Goal: Information Seeking & Learning: Check status

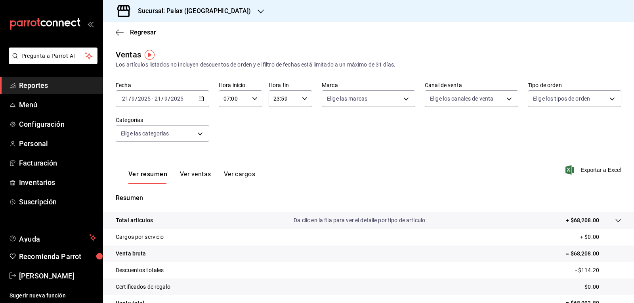
click at [41, 81] on span "Reportes" at bounding box center [57, 85] width 77 height 11
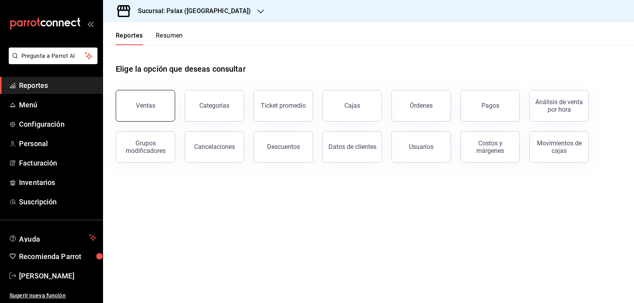
click at [147, 102] on button "Ventas" at bounding box center [145, 106] width 59 height 32
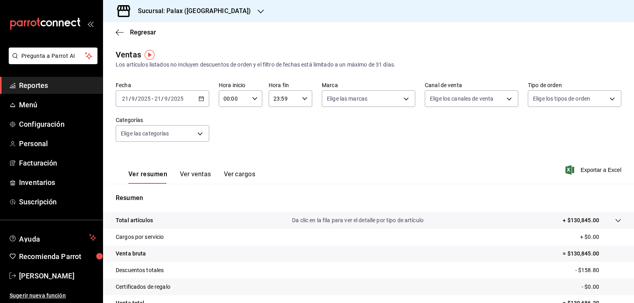
click at [256, 101] on icon "button" at bounding box center [255, 99] width 6 height 6
click at [230, 131] on span "07" at bounding box center [228, 133] width 9 height 6
type input "07:00"
click at [225, 11] on div at bounding box center [317, 151] width 634 height 303
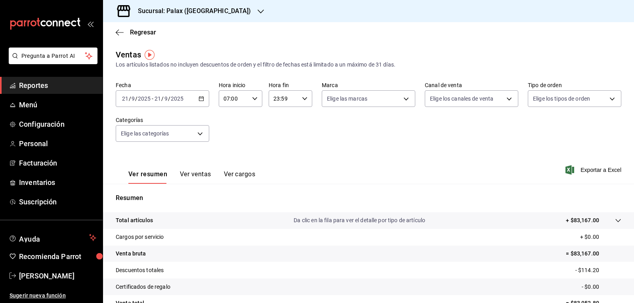
click at [258, 10] on icon "button" at bounding box center [261, 11] width 6 height 6
click at [152, 32] on span "Palax (MTY - GARZA SADA)" at bounding box center [148, 34] width 78 height 8
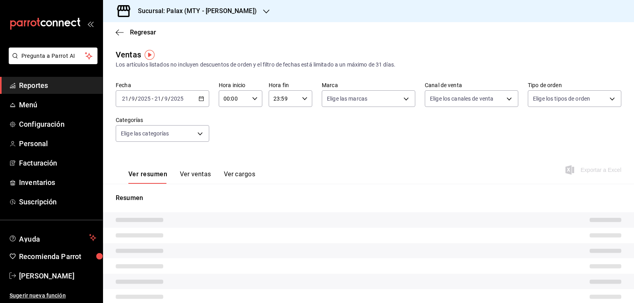
type input "07:00"
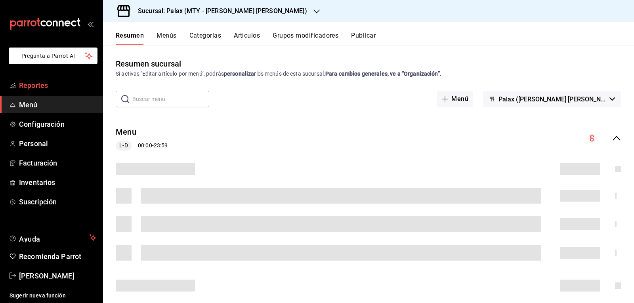
click at [59, 86] on span "Reportes" at bounding box center [57, 85] width 77 height 11
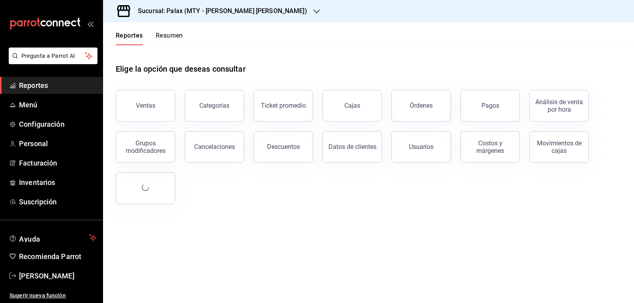
click at [155, 107] on button "Ventas" at bounding box center [145, 106] width 59 height 32
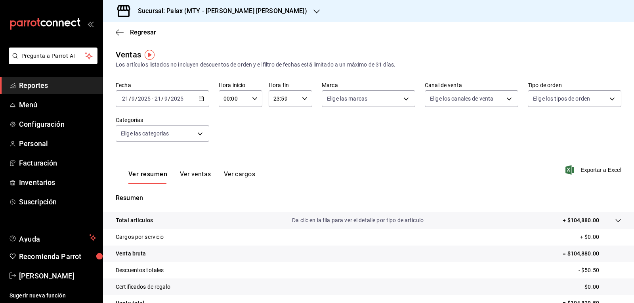
click at [252, 100] on icon "button" at bounding box center [255, 99] width 6 height 6
click at [229, 131] on span "07" at bounding box center [228, 133] width 9 height 6
type input "07:00"
click at [253, 98] on div at bounding box center [317, 151] width 634 height 303
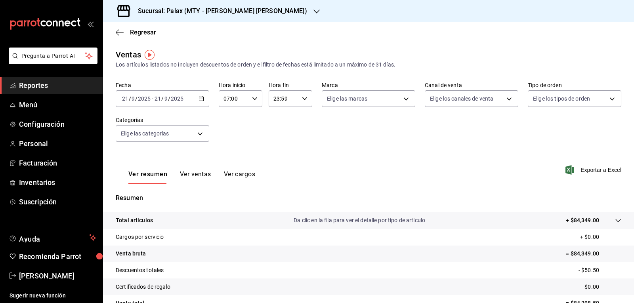
click at [314, 10] on icon "button" at bounding box center [317, 11] width 6 height 6
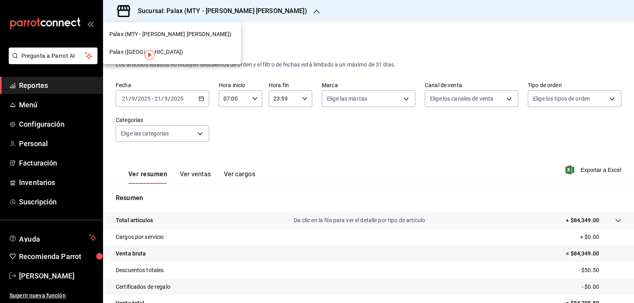
click at [146, 51] on img "button" at bounding box center [150, 55] width 10 height 10
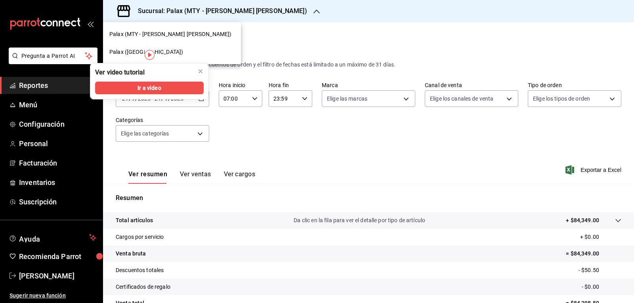
click at [134, 51] on span "Palax (Guadalupe)" at bounding box center [146, 52] width 74 height 8
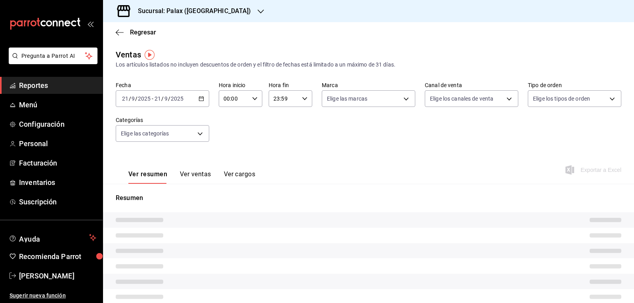
type input "07:00"
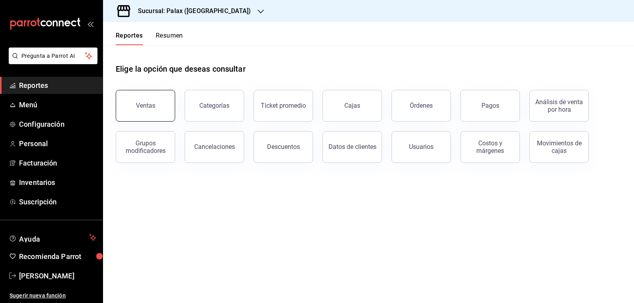
click at [154, 103] on div "Ventas" at bounding box center [145, 106] width 19 height 8
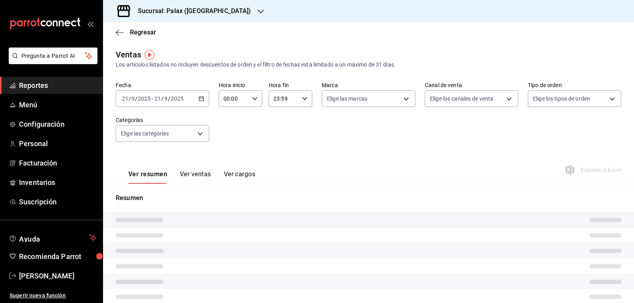
type input "07:00"
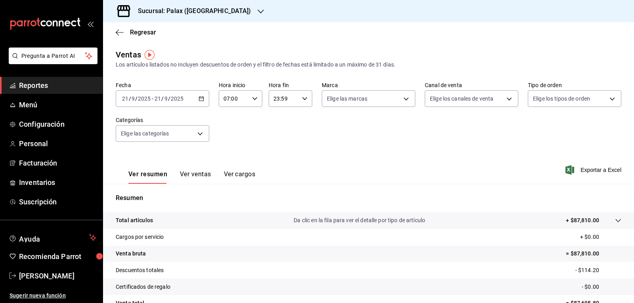
click at [304, 102] on div "23:59 Hora fin" at bounding box center [291, 98] width 44 height 17
drag, startPoint x: 278, startPoint y: 169, endPoint x: 348, endPoint y: 134, distance: 78.5
click at [278, 168] on span "15" at bounding box center [277, 170] width 9 height 6
type input "15:59"
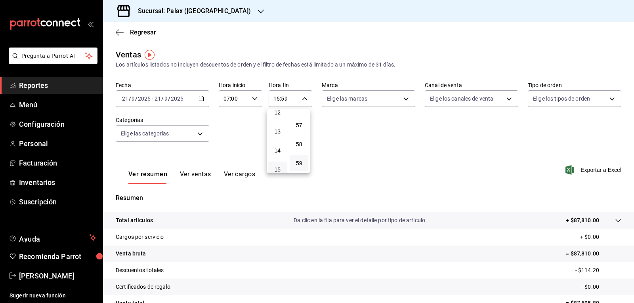
click at [401, 96] on div at bounding box center [317, 151] width 634 height 303
click at [401, 100] on body "Pregunta a Parrot AI Reportes Menú Configuración Personal Facturación Inventari…" at bounding box center [317, 151] width 634 height 303
click at [329, 130] on input "checkbox" at bounding box center [328, 129] width 7 height 7
checkbox input "true"
type input "8510d572-c45f-4696-9a08-afbf2d111022"
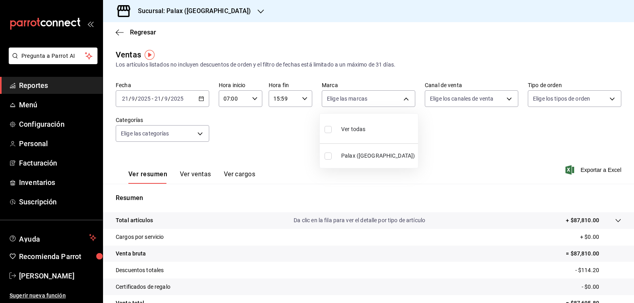
checkbox input "true"
click at [506, 101] on div at bounding box center [317, 151] width 634 height 303
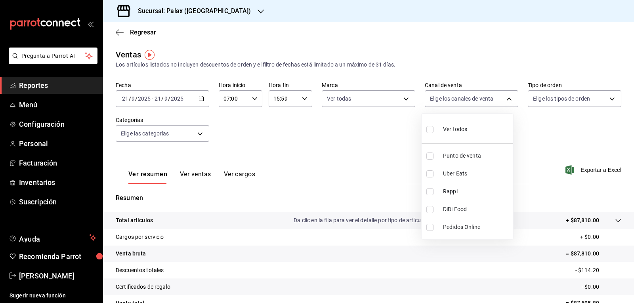
click at [506, 101] on body "Pregunta a Parrot AI Reportes Menú Configuración Personal Facturación Inventari…" at bounding box center [317, 151] width 634 height 303
drag, startPoint x: 429, startPoint y: 132, endPoint x: 570, endPoint y: 111, distance: 143.0
click at [429, 132] on input "checkbox" at bounding box center [430, 129] width 7 height 7
checkbox input "true"
type input "PARROT,UBER_EATS,RAPPI,DIDI_FOOD,ONLINE"
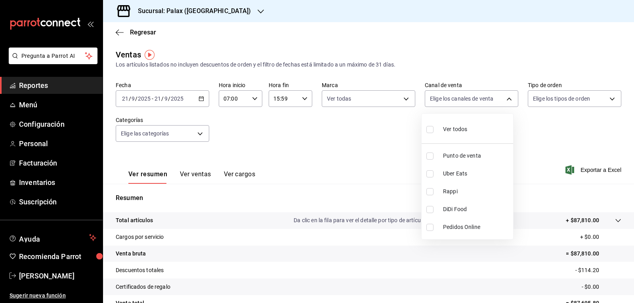
checkbox input "true"
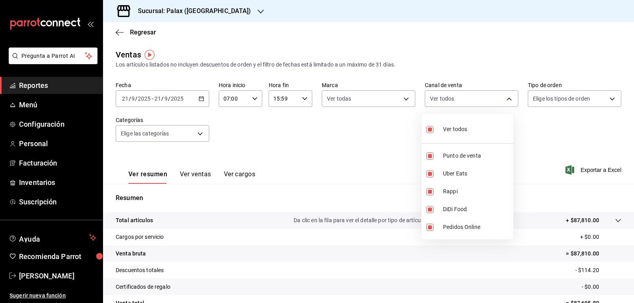
click at [609, 99] on div at bounding box center [317, 151] width 634 height 303
click at [609, 99] on body "Pregunta a Parrot AI Reportes Menú Configuración Personal Facturación Inventari…" at bounding box center [317, 151] width 634 height 303
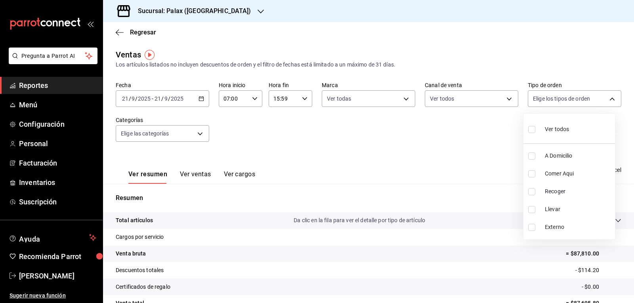
click at [530, 130] on input "checkbox" at bounding box center [531, 129] width 7 height 7
checkbox input "true"
type input "6d325fbd-53e7-4f6b-8d89-6356796c0e8d,b8c2ff7f-0c1f-4fef-80cf-bc155c6bbc3b,a732b…"
checkbox input "true"
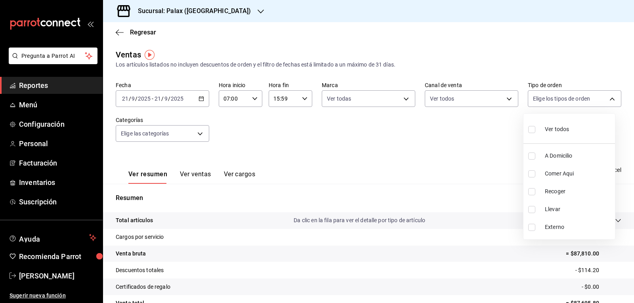
checkbox input "true"
click at [202, 131] on div at bounding box center [317, 151] width 634 height 303
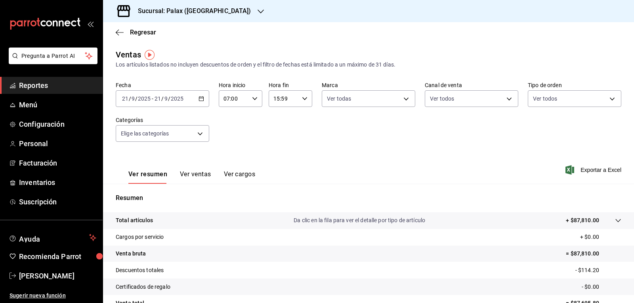
click at [202, 131] on body "Pregunta a Parrot AI Reportes Menú Configuración Personal Facturación Inventari…" at bounding box center [317, 151] width 634 height 303
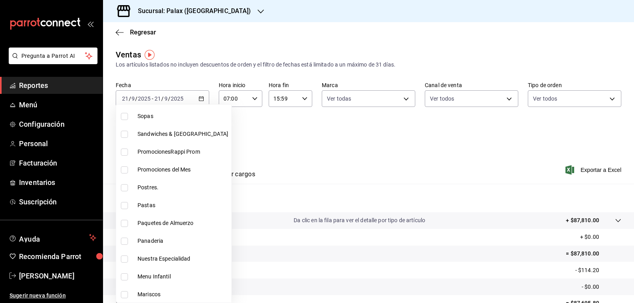
scroll to position [79, 0]
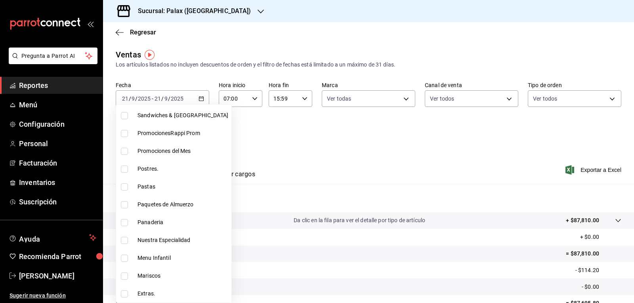
click at [124, 168] on input "checkbox" at bounding box center [124, 169] width 7 height 7
checkbox input "true"
type input "5f074bd3-619d-4e10-94fa-620713841d38"
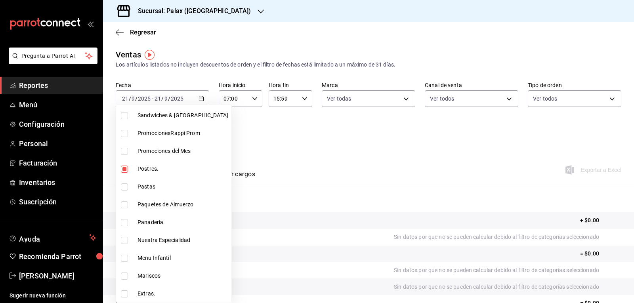
click at [125, 223] on input "checkbox" at bounding box center [124, 222] width 7 height 7
checkbox input "true"
type input "5f074bd3-619d-4e10-94fa-620713841d38,90d14028-a2c9-4fb8-b762-41d9ea373592"
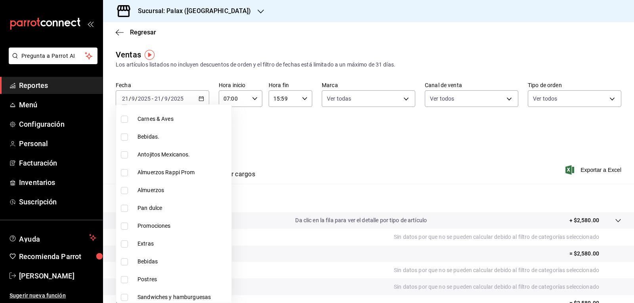
scroll to position [357, 0]
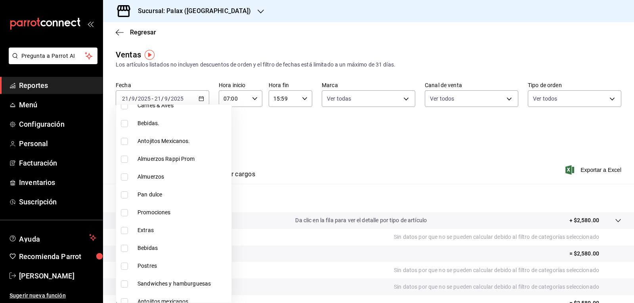
click at [124, 197] on input "checkbox" at bounding box center [124, 194] width 7 height 7
checkbox input "true"
type input "5f074bd3-619d-4e10-94fa-620713841d38,90d14028-a2c9-4fb8-b762-41d9ea373592,a0032…"
click at [124, 268] on input "checkbox" at bounding box center [124, 266] width 7 height 7
checkbox input "true"
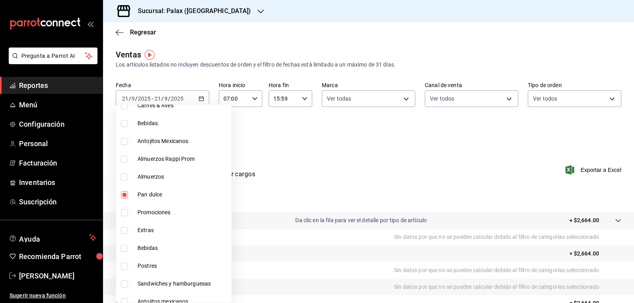
type input "5f074bd3-619d-4e10-94fa-620713841d38,90d14028-a2c9-4fb8-b762-41d9ea373592,a0032…"
drag, startPoint x: 377, startPoint y: 138, endPoint x: 362, endPoint y: 141, distance: 14.9
click at [374, 138] on div at bounding box center [317, 151] width 634 height 303
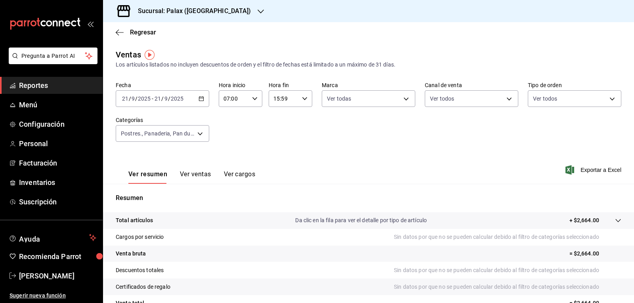
click at [197, 175] on button "Ver ventas" at bounding box center [195, 176] width 31 height 13
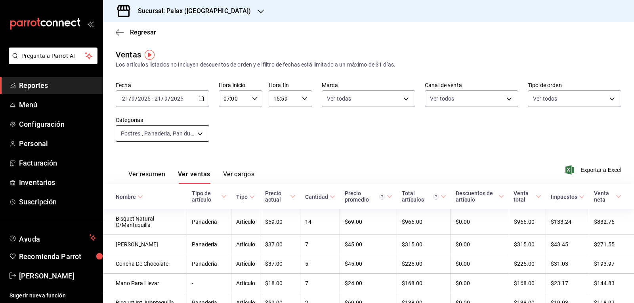
click at [199, 135] on body "Pregunta a Parrot AI Reportes Menú Configuración Personal Facturación Inventari…" at bounding box center [317, 151] width 634 height 303
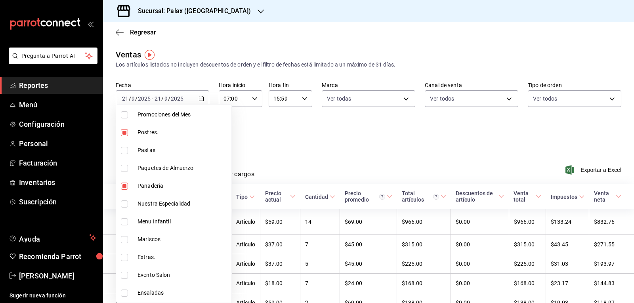
scroll to position [119, 0]
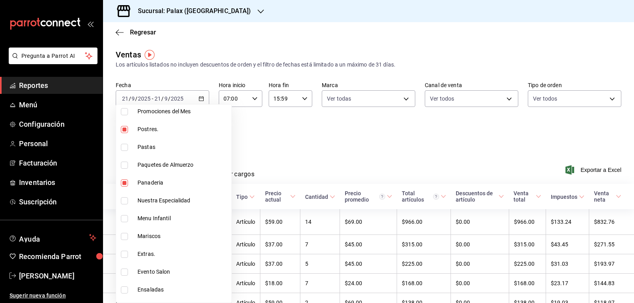
click at [124, 129] on input "checkbox" at bounding box center [124, 129] width 7 height 7
checkbox input "false"
type input "90d14028-a2c9-4fb8-b762-41d9ea373592,a0032ace-f936-4bce-ae72-52a9a3fd0e48,4f2f0…"
click at [124, 182] on input "checkbox" at bounding box center [124, 183] width 7 height 7
checkbox input "false"
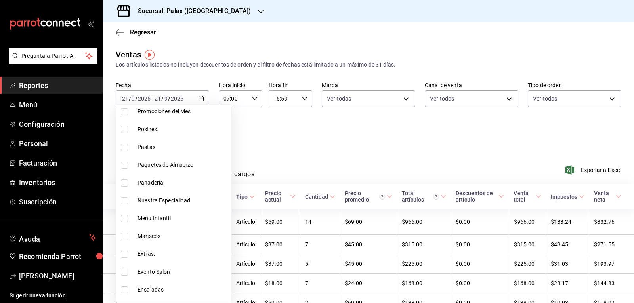
type input "a0032ace-f936-4bce-ae72-52a9a3fd0e48,4f2f0c23-db3d-4db8-ae30-dd709ccfaad2"
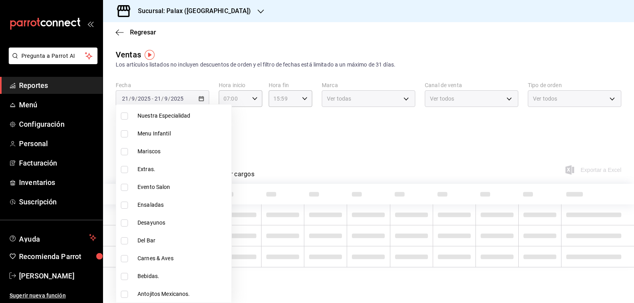
scroll to position [278, 0]
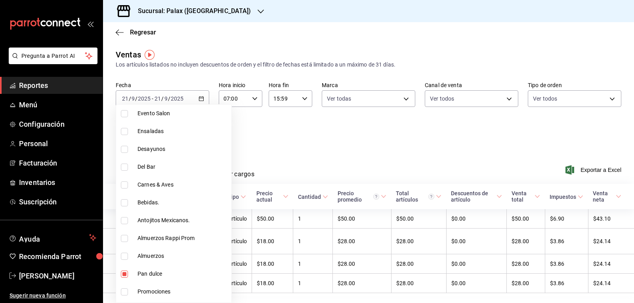
click at [125, 221] on input "checkbox" at bounding box center [124, 220] width 7 height 7
checkbox input "true"
type input "a0032ace-f936-4bce-ae72-52a9a3fd0e48,4f2f0c23-db3d-4db8-ae30-dd709ccfaad2,835ba…"
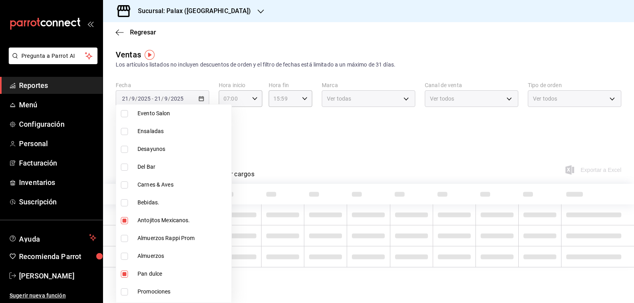
click at [123, 274] on input "checkbox" at bounding box center [124, 274] width 7 height 7
checkbox input "false"
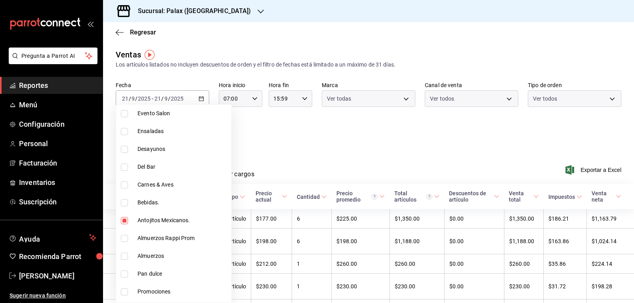
type input "4f2f0c23-db3d-4db8-ae30-dd709ccfaad2,835bae4d-00d1-4292-acff-d249e8f21cd4"
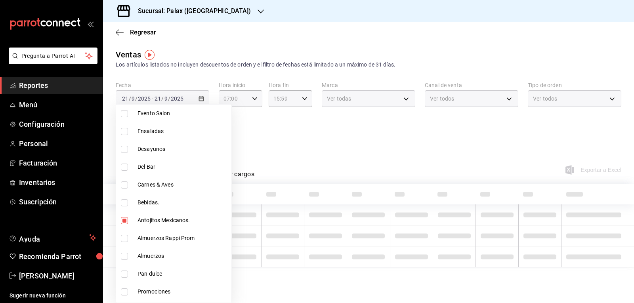
click at [302, 143] on div at bounding box center [317, 151] width 634 height 303
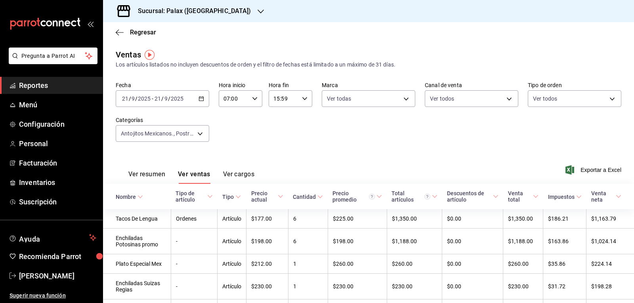
click at [199, 176] on button "Ver ventas" at bounding box center [194, 176] width 33 height 13
click at [199, 132] on body "Pregunta a Parrot AI Reportes Menú Configuración Personal Facturación Inventari…" at bounding box center [317, 151] width 634 height 303
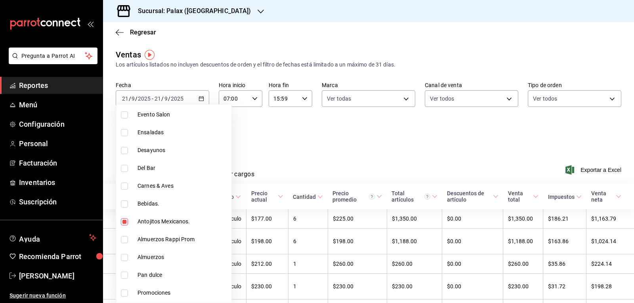
scroll to position [278, 0]
click at [124, 220] on input "checkbox" at bounding box center [124, 220] width 7 height 7
checkbox input "false"
type input "4f2f0c23-db3d-4db8-ae30-dd709ccfaad2"
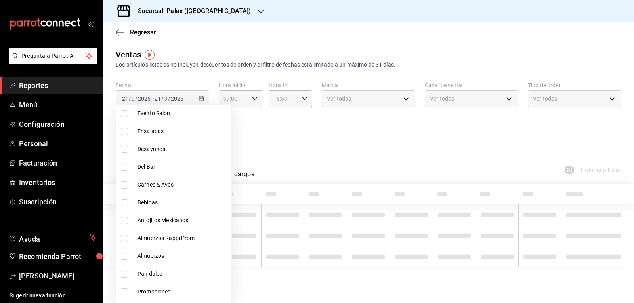
scroll to position [396, 0]
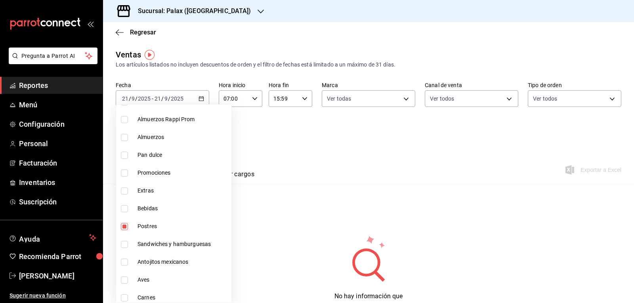
click at [123, 225] on input "checkbox" at bounding box center [124, 226] width 7 height 7
checkbox input "false"
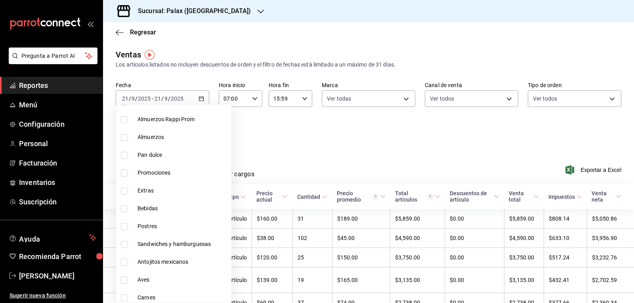
click at [124, 209] on input "checkbox" at bounding box center [124, 208] width 7 height 7
checkbox input "true"
type input "298ad22d-d191-4db8-803f-5c79ba81ed50"
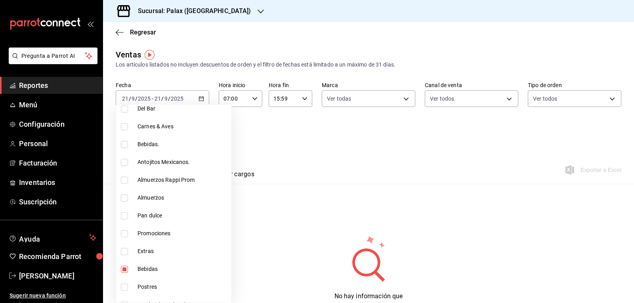
scroll to position [313, 0]
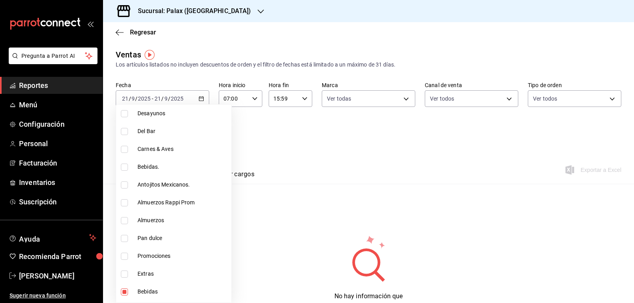
click at [126, 170] on input "checkbox" at bounding box center [124, 167] width 7 height 7
checkbox input "true"
type input "298ad22d-d191-4db8-803f-5c79ba81ed50,4b82141e-e12f-4992-9202-ab169af21a46"
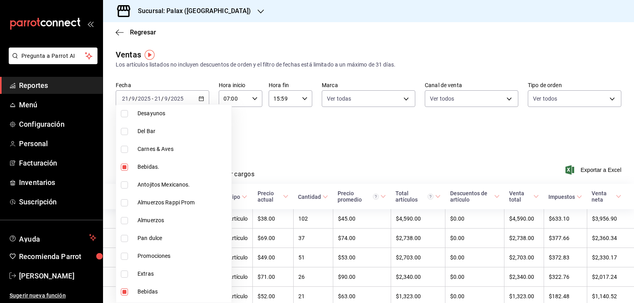
click at [125, 131] on input "checkbox" at bounding box center [124, 131] width 7 height 7
checkbox input "true"
type input "298ad22d-d191-4db8-803f-5c79ba81ed50,4b82141e-e12f-4992-9202-ab169af21a46,e5fa1…"
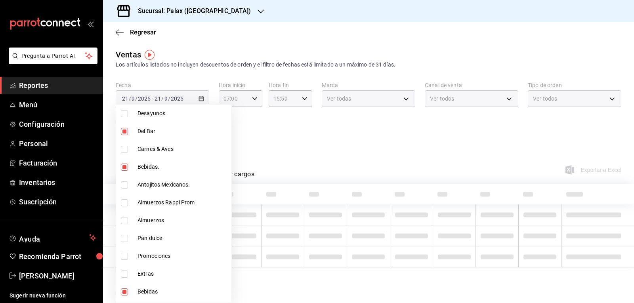
click at [280, 115] on div at bounding box center [317, 151] width 634 height 303
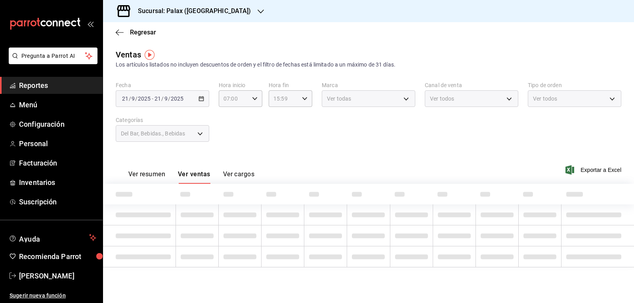
drag, startPoint x: 37, startPoint y: 82, endPoint x: 38, endPoint y: 78, distance: 4.8
click at [38, 82] on span "Reportes" at bounding box center [57, 85] width 77 height 11
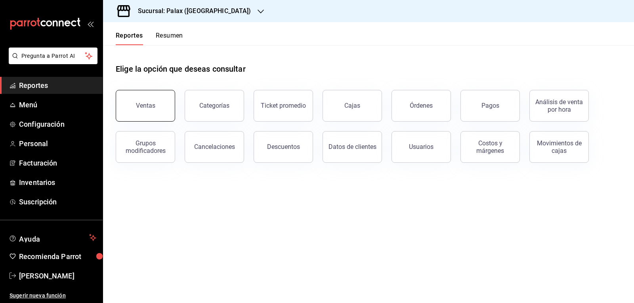
click at [134, 105] on button "Ventas" at bounding box center [145, 106] width 59 height 32
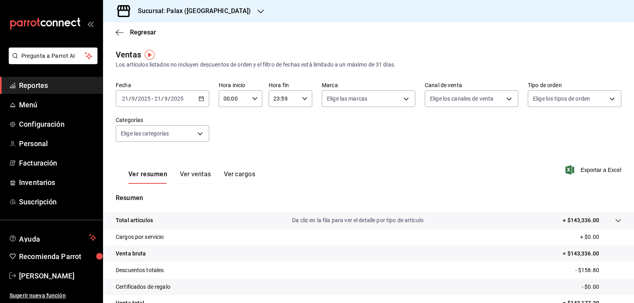
click at [251, 98] on div "00:00 Hora inicio" at bounding box center [241, 98] width 44 height 17
click at [232, 147] on span "10" at bounding box center [228, 150] width 9 height 6
click at [253, 97] on div at bounding box center [317, 151] width 634 height 303
click at [255, 98] on \(Stroke\) "button" at bounding box center [255, 98] width 5 height 3
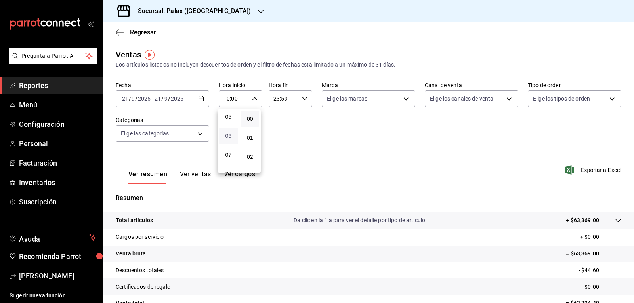
scroll to position [111, 0]
click at [229, 142] on span "07" at bounding box center [228, 141] width 9 height 6
type input "07:00"
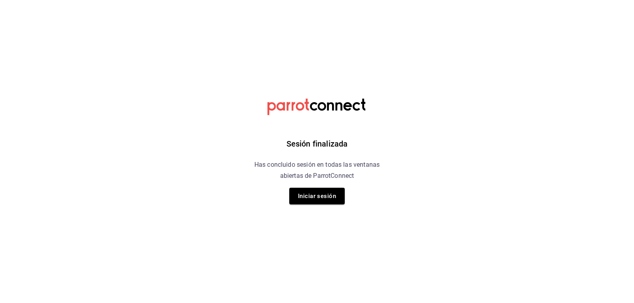
drag, startPoint x: 511, startPoint y: 168, endPoint x: 306, endPoint y: 274, distance: 230.5
drag, startPoint x: 306, startPoint y: 274, endPoint x: 508, endPoint y: 4, distance: 337.3
click at [508, 0] on html "Sesión finalizada Has concluido sesión en todas las ventanas abiertas de Parrot…" at bounding box center [317, 0] width 634 height 0
click at [323, 193] on button "Iniciar sesión" at bounding box center [317, 196] width 56 height 17
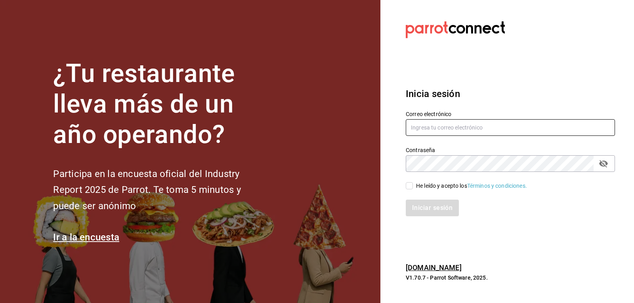
type input "[EMAIL_ADDRESS][DOMAIN_NAME]"
click at [406, 186] on input "He leído y acepto los Términos y condiciones." at bounding box center [409, 185] width 7 height 7
checkbox input "true"
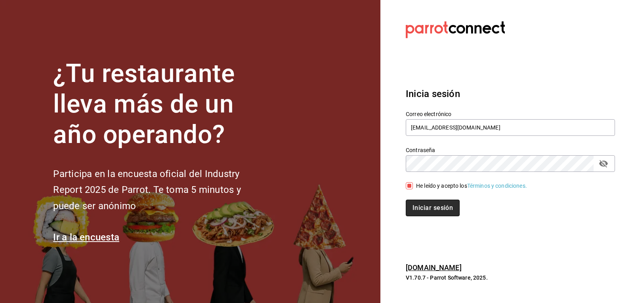
click at [427, 207] on button "Iniciar sesión" at bounding box center [433, 208] width 54 height 17
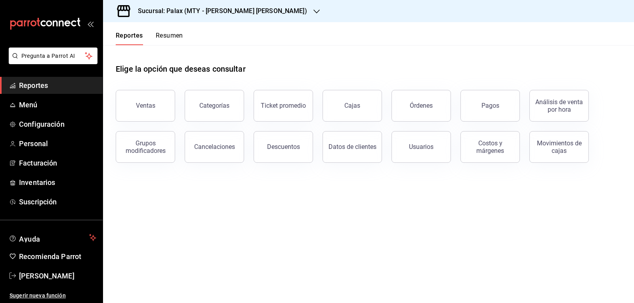
click at [66, 84] on span "Reportes" at bounding box center [57, 85] width 77 height 11
click at [158, 103] on button "Ventas" at bounding box center [145, 106] width 59 height 32
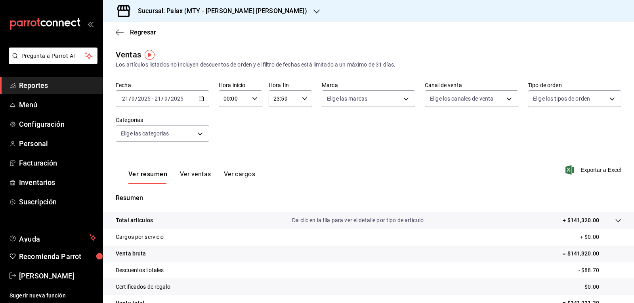
click at [314, 14] on icon "button" at bounding box center [317, 11] width 6 height 6
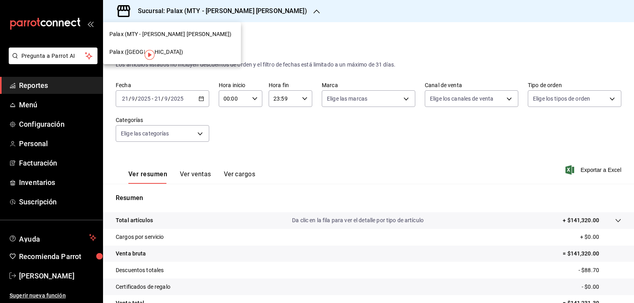
click at [133, 52] on span "Palax (Guadalupe)" at bounding box center [146, 52] width 74 height 8
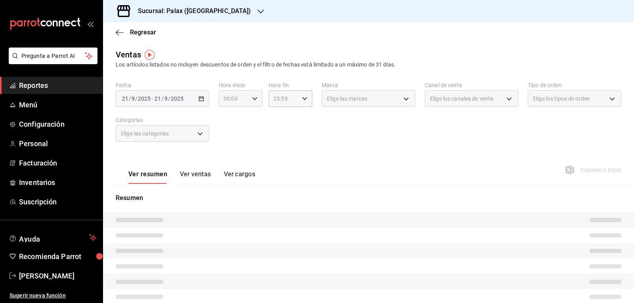
click at [253, 98] on \(Stroke\) "button" at bounding box center [255, 98] width 5 height 3
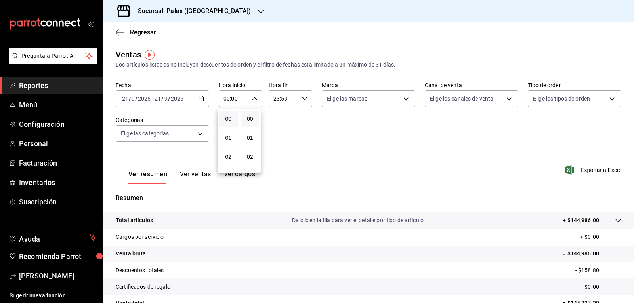
scroll to position [119, 0]
click at [230, 133] on span "07" at bounding box center [228, 133] width 9 height 6
type input "07:00"
click at [416, 156] on div at bounding box center [317, 151] width 634 height 303
click at [40, 86] on span "Reportes" at bounding box center [57, 85] width 77 height 11
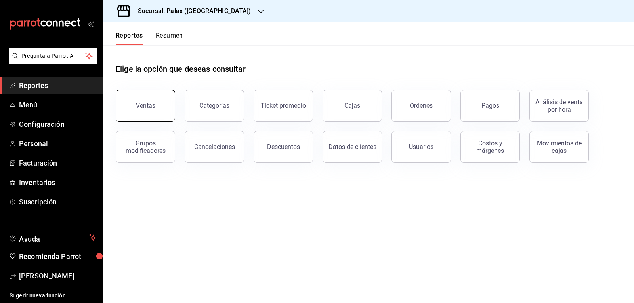
click at [149, 108] on div "Ventas" at bounding box center [145, 106] width 19 height 8
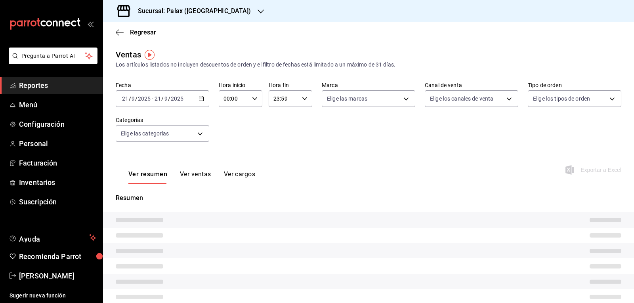
click at [256, 98] on icon "button" at bounding box center [255, 99] width 6 height 6
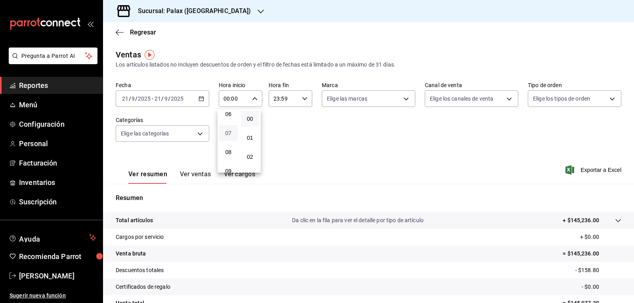
click at [228, 132] on span "07" at bounding box center [228, 133] width 9 height 6
type input "07:00"
click at [219, 125] on button "07" at bounding box center [228, 133] width 19 height 16
click at [302, 95] on div at bounding box center [317, 151] width 634 height 303
click at [298, 100] on div "23:59 Hora fin" at bounding box center [291, 98] width 44 height 17
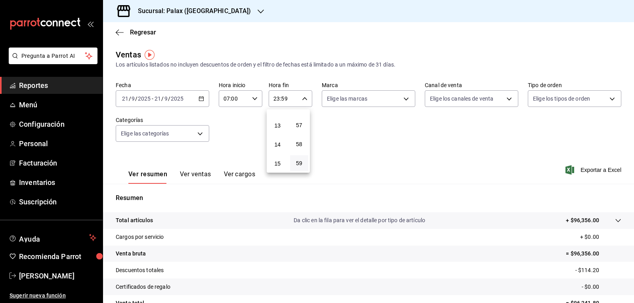
scroll to position [235, 0]
click at [278, 171] on span "15" at bounding box center [277, 170] width 9 height 6
click at [299, 121] on span "00" at bounding box center [299, 119] width 9 height 6
type input "15:00"
click at [400, 101] on div at bounding box center [317, 151] width 634 height 303
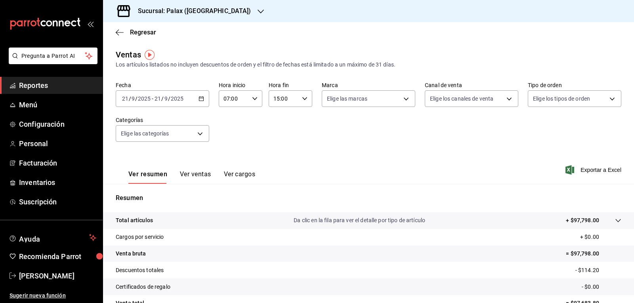
click at [400, 101] on body "Pregunta a Parrot AI Reportes Menú Configuración Personal Facturación Inventari…" at bounding box center [317, 151] width 634 height 303
click at [328, 133] on input "checkbox" at bounding box center [328, 129] width 7 height 7
checkbox input "true"
type input "8510d572-c45f-4696-9a08-afbf2d111022"
checkbox input "true"
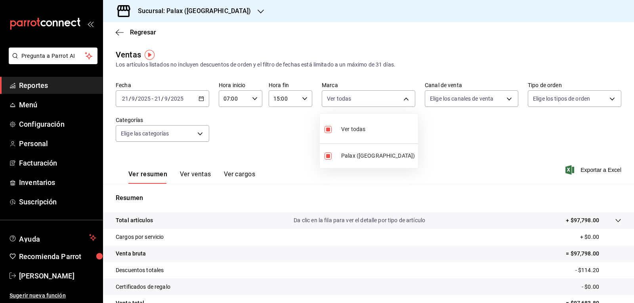
click at [503, 101] on div at bounding box center [317, 151] width 634 height 303
click at [503, 101] on body "Pregunta a Parrot AI Reportes Menú Configuración Personal Facturación Inventari…" at bounding box center [317, 151] width 634 height 303
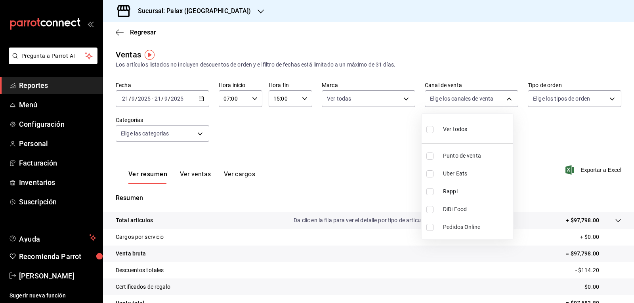
click at [429, 127] on input "checkbox" at bounding box center [430, 129] width 7 height 7
checkbox input "true"
type input "PARROT,UBER_EATS,RAPPI,DIDI_FOOD,ONLINE"
checkbox input "true"
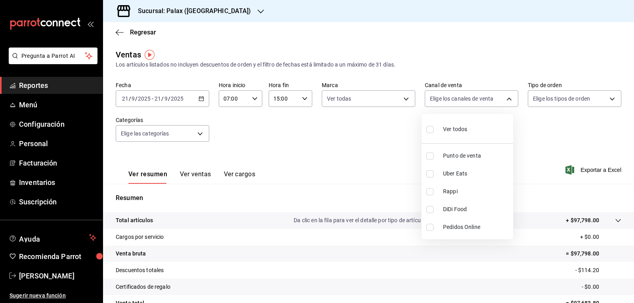
checkbox input "true"
click at [603, 99] on div at bounding box center [317, 151] width 634 height 303
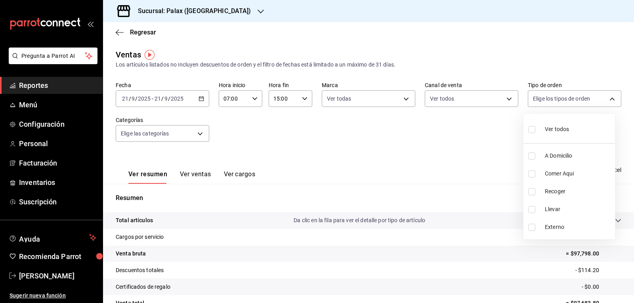
click at [603, 100] on body "Pregunta a Parrot AI Reportes Menú Configuración Personal Facturación Inventari…" at bounding box center [317, 151] width 634 height 303
click at [535, 133] on input "checkbox" at bounding box center [531, 129] width 7 height 7
checkbox input "true"
type input "6d325fbd-53e7-4f6b-8d89-6356796c0e8d,b8c2ff7f-0c1f-4fef-80cf-bc155c6bbc3b,a732b…"
checkbox input "true"
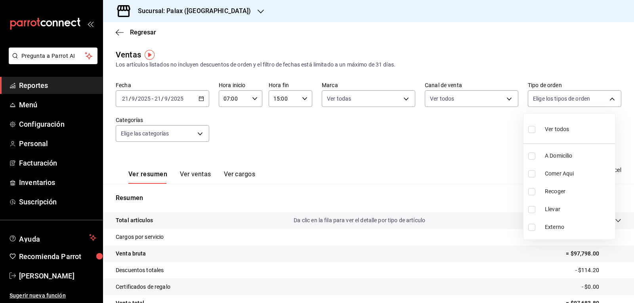
checkbox input "true"
click at [199, 132] on div at bounding box center [317, 151] width 634 height 303
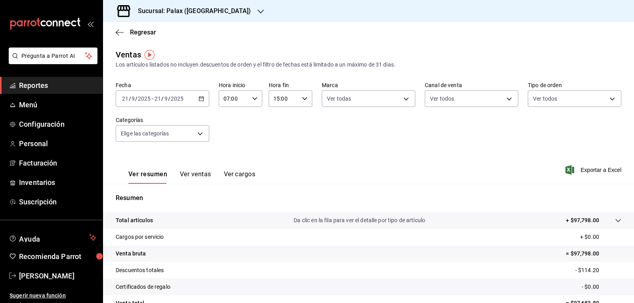
click at [199, 132] on body "Pregunta a Parrot AI Reportes Menú Configuración Personal Facturación Inventari…" at bounding box center [317, 151] width 634 height 303
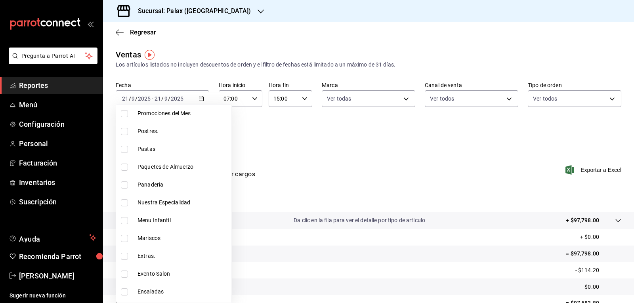
scroll to position [79, 0]
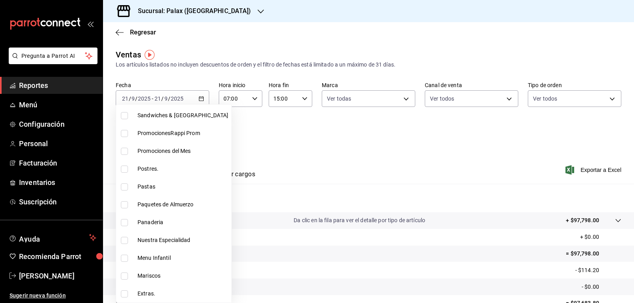
click at [126, 168] on input "checkbox" at bounding box center [124, 169] width 7 height 7
checkbox input "true"
type input "5f074bd3-619d-4e10-94fa-620713841d38"
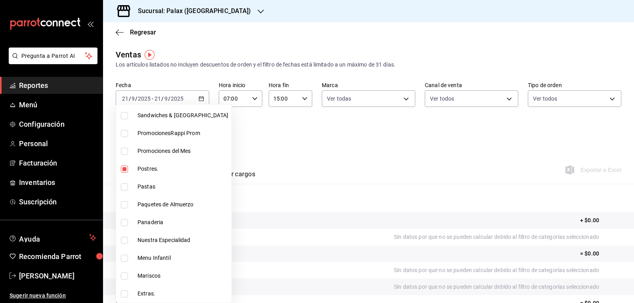
click at [125, 224] on input "checkbox" at bounding box center [124, 222] width 7 height 7
checkbox input "true"
type input "5f074bd3-619d-4e10-94fa-620713841d38,90d14028-a2c9-4fb8-b762-41d9ea373592"
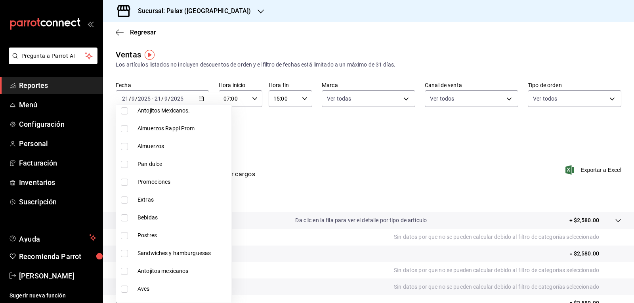
scroll to position [396, 0]
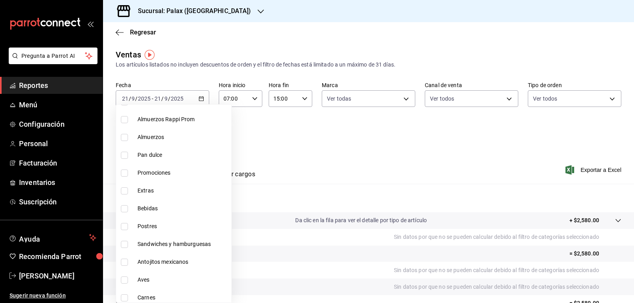
click at [127, 159] on input "checkbox" at bounding box center [124, 155] width 7 height 7
checkbox input "true"
type input "5f074bd3-619d-4e10-94fa-620713841d38,90d14028-a2c9-4fb8-b762-41d9ea373592,a0032…"
click at [122, 223] on input "checkbox" at bounding box center [124, 226] width 7 height 7
checkbox input "true"
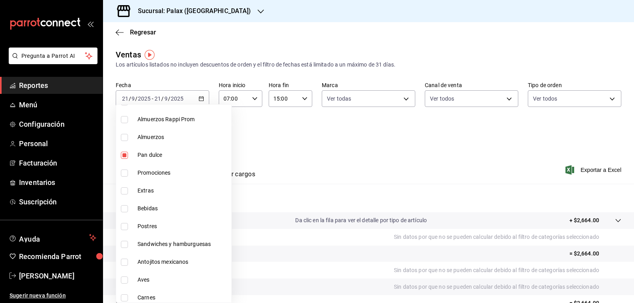
type input "5f074bd3-619d-4e10-94fa-620713841d38,90d14028-a2c9-4fb8-b762-41d9ea373592,a0032…"
click at [323, 150] on div at bounding box center [317, 151] width 634 height 303
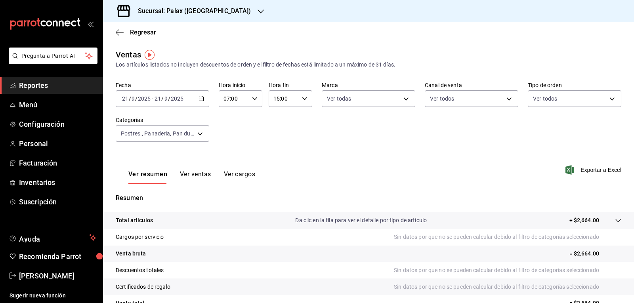
click at [198, 176] on button "Ver ventas" at bounding box center [195, 176] width 31 height 13
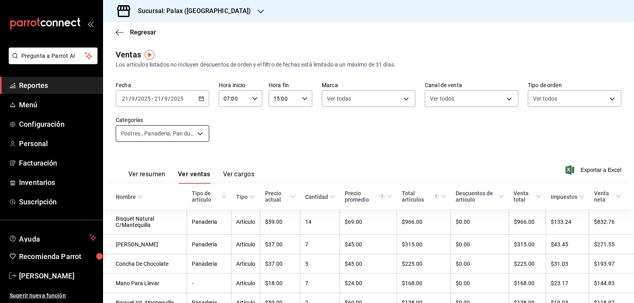
click at [197, 137] on body "Pregunta a Parrot AI Reportes Menú Configuración Personal Facturación Inventari…" at bounding box center [317, 151] width 634 height 303
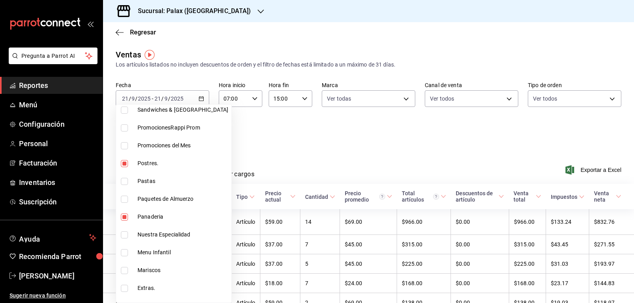
scroll to position [119, 0]
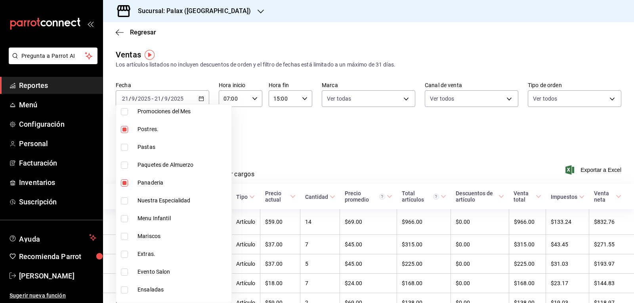
click at [127, 130] on input "checkbox" at bounding box center [124, 129] width 7 height 7
checkbox input "false"
type input "90d14028-a2c9-4fb8-b762-41d9ea373592,a0032ace-f936-4bce-ae72-52a9a3fd0e48,4f2f0…"
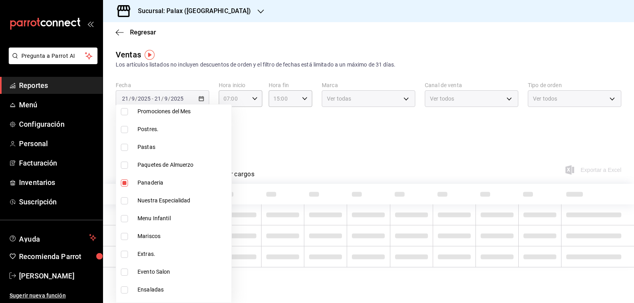
click at [128, 183] on input "checkbox" at bounding box center [124, 183] width 7 height 7
checkbox input "false"
type input "a0032ace-f936-4bce-ae72-52a9a3fd0e48,4f2f0c23-db3d-4db8-ae30-dd709ccfaad2"
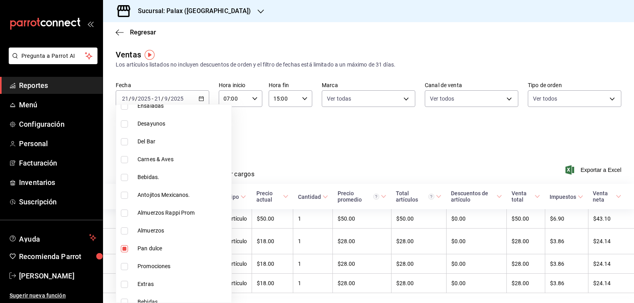
scroll to position [357, 0]
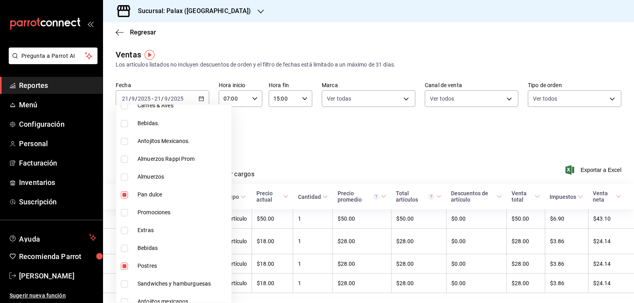
click at [123, 195] on input "checkbox" at bounding box center [124, 194] width 7 height 7
checkbox input "false"
type input "4f2f0c23-db3d-4db8-ae30-dd709ccfaad2"
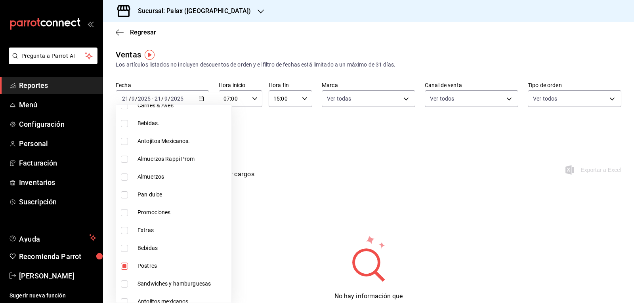
click at [124, 266] on input "checkbox" at bounding box center [124, 266] width 7 height 7
checkbox input "false"
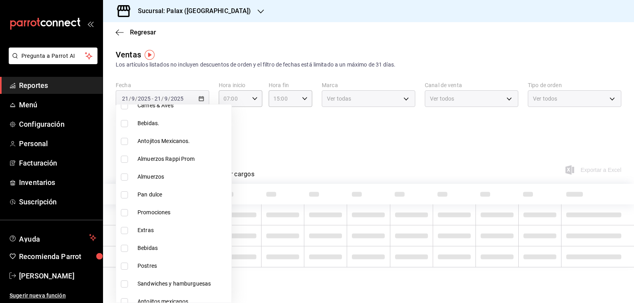
click at [124, 245] on input "checkbox" at bounding box center [124, 248] width 7 height 7
checkbox input "true"
type input "298ad22d-d191-4db8-803f-5c79ba81ed50"
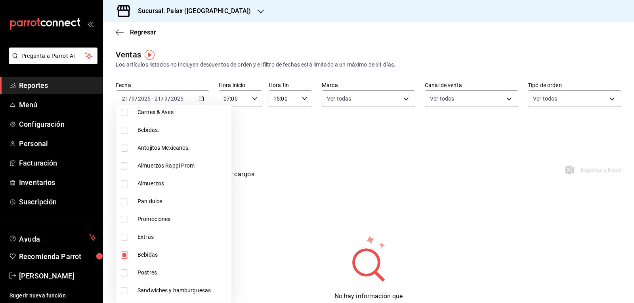
scroll to position [313, 0]
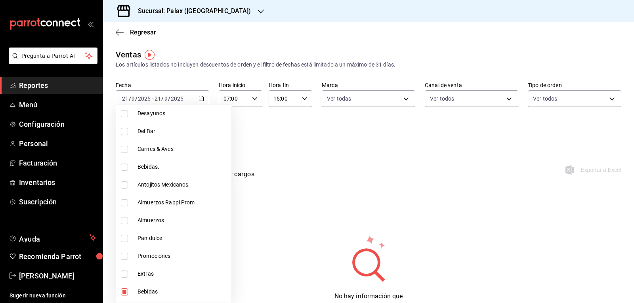
click at [123, 185] on input "checkbox" at bounding box center [124, 185] width 7 height 7
checkbox input "true"
type input "298ad22d-d191-4db8-803f-5c79ba81ed50,835bae4d-00d1-4292-acff-d249e8f21cd4"
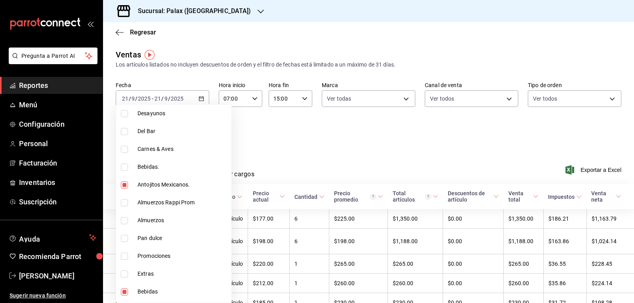
click at [326, 159] on div at bounding box center [317, 151] width 634 height 303
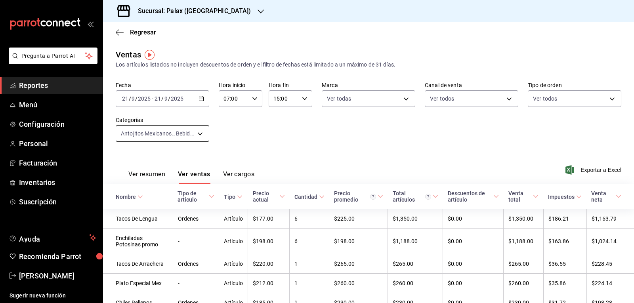
click at [197, 134] on body "Pregunta a Parrot AI Reportes Menú Configuración Personal Facturación Inventari…" at bounding box center [317, 151] width 634 height 303
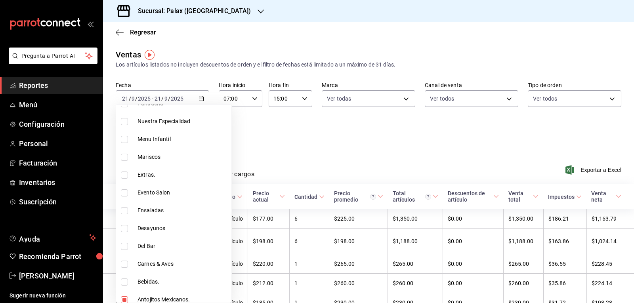
scroll to position [238, 0]
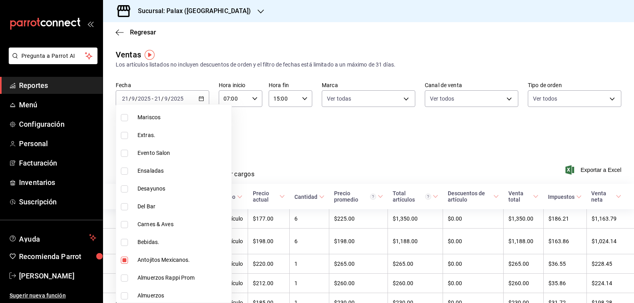
click at [126, 241] on input "checkbox" at bounding box center [124, 242] width 7 height 7
checkbox input "true"
type input "298ad22d-d191-4db8-803f-5c79ba81ed50,835bae4d-00d1-4292-acff-d249e8f21cd4,4b821…"
click at [126, 206] on input "checkbox" at bounding box center [124, 206] width 7 height 7
checkbox input "true"
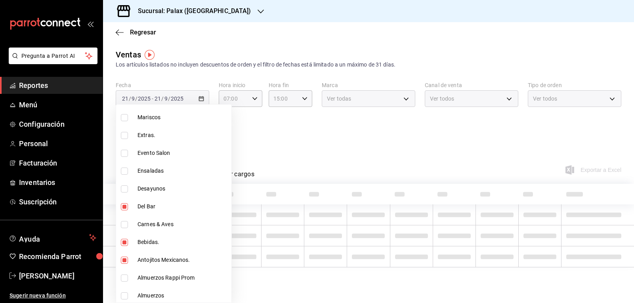
type input "298ad22d-d191-4db8-803f-5c79ba81ed50,835bae4d-00d1-4292-acff-d249e8f21cd4,4b821…"
click at [126, 258] on input "checkbox" at bounding box center [124, 260] width 7 height 7
checkbox input "false"
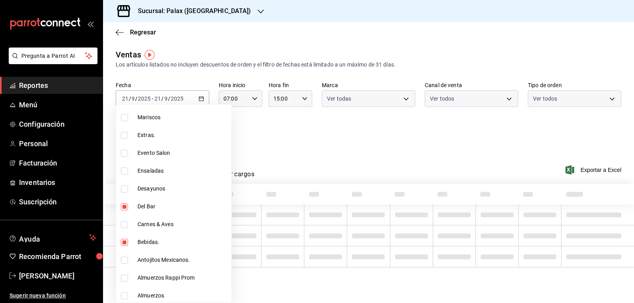
type input "298ad22d-d191-4db8-803f-5c79ba81ed50,4b82141e-e12f-4992-9202-ab169af21a46,e5fa1…"
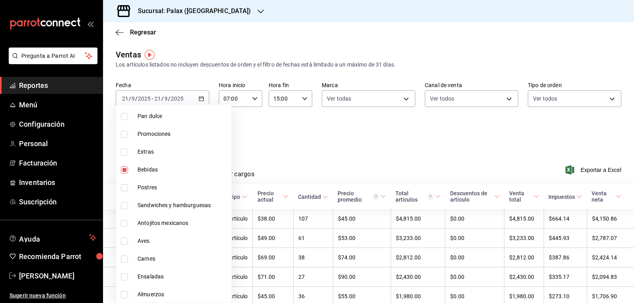
scroll to position [436, 0]
click at [317, 143] on div at bounding box center [317, 151] width 634 height 303
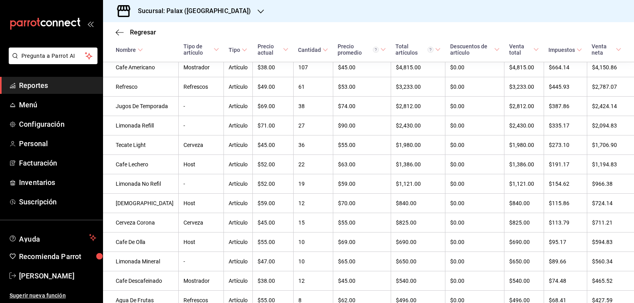
scroll to position [129, 0]
